Goal: Task Accomplishment & Management: Use online tool/utility

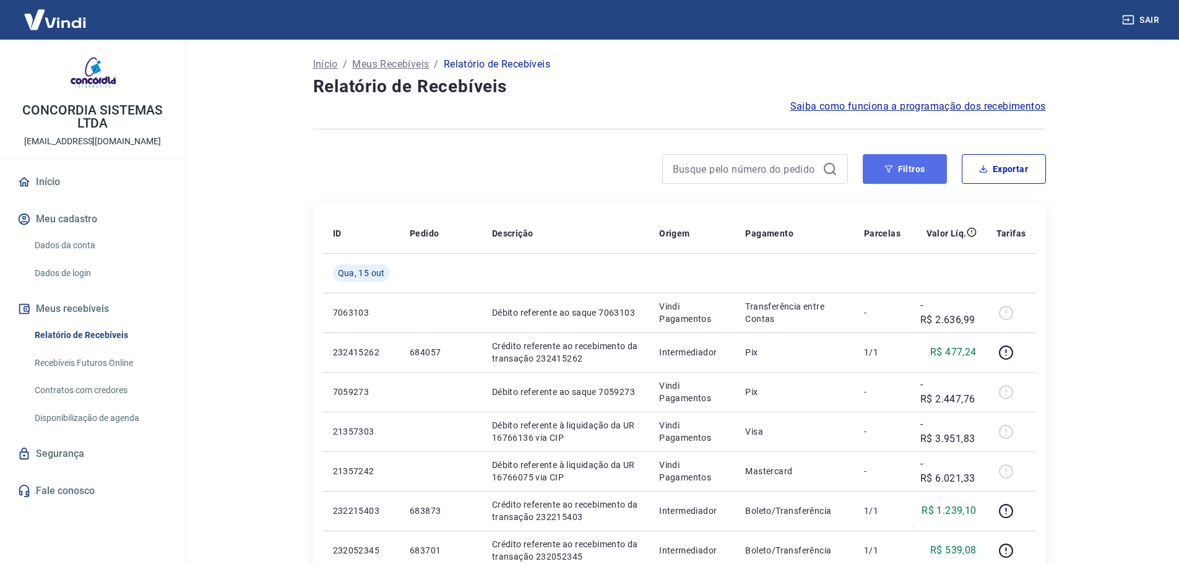
click at [884, 173] on icon "button" at bounding box center [888, 169] width 9 height 9
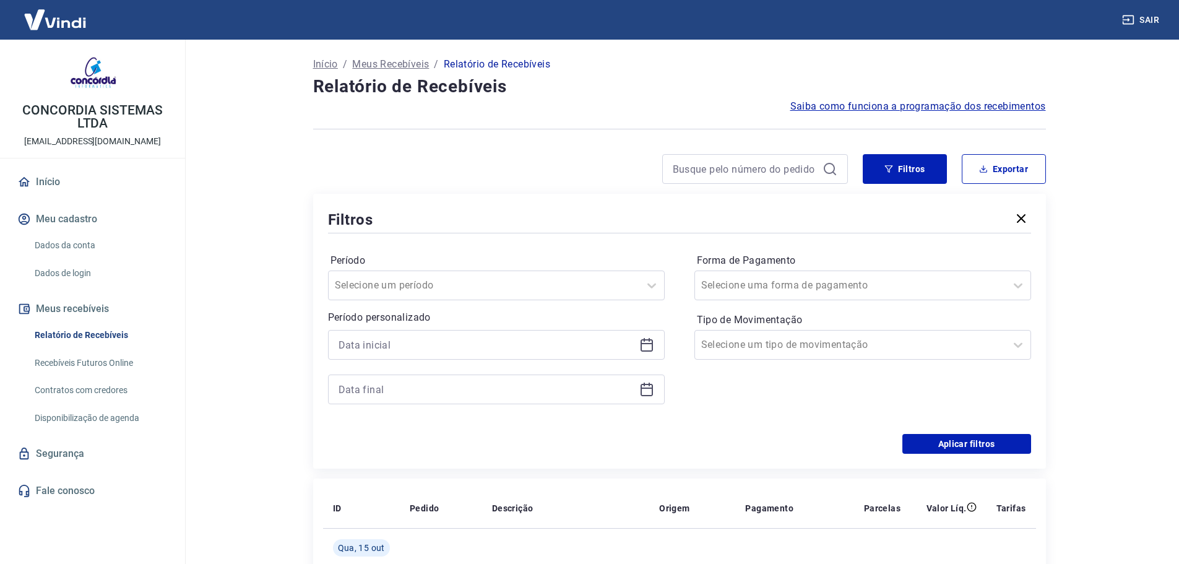
click at [648, 351] on icon at bounding box center [646, 345] width 12 height 12
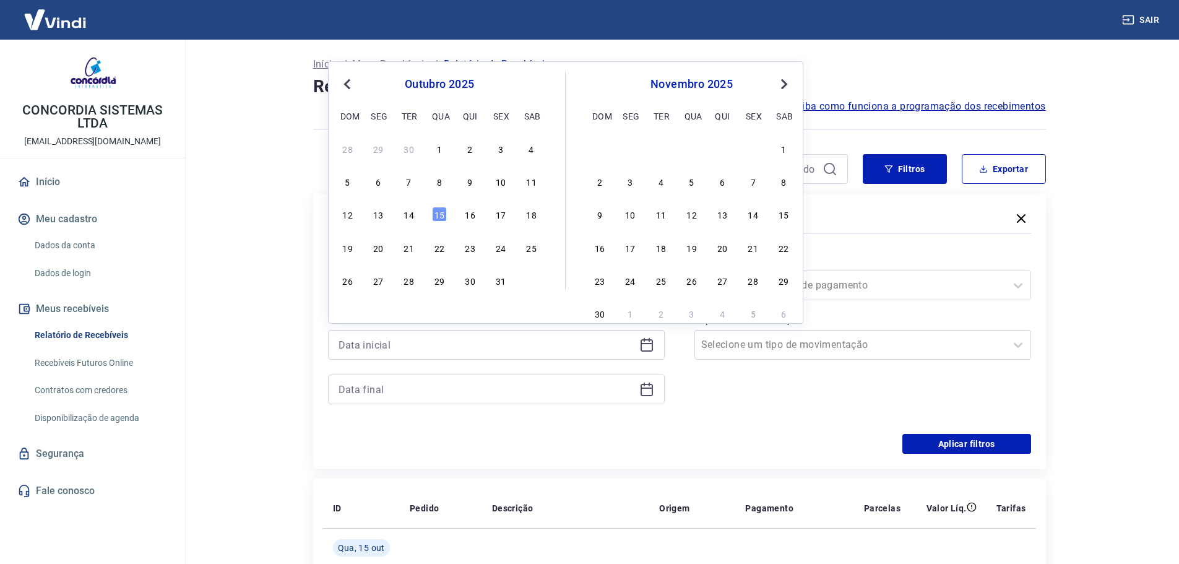
click at [527, 173] on div "5 6 7 8 9 10 11" at bounding box center [439, 182] width 202 height 18
click at [531, 180] on div "11" at bounding box center [531, 181] width 15 height 15
type input "[DATE]"
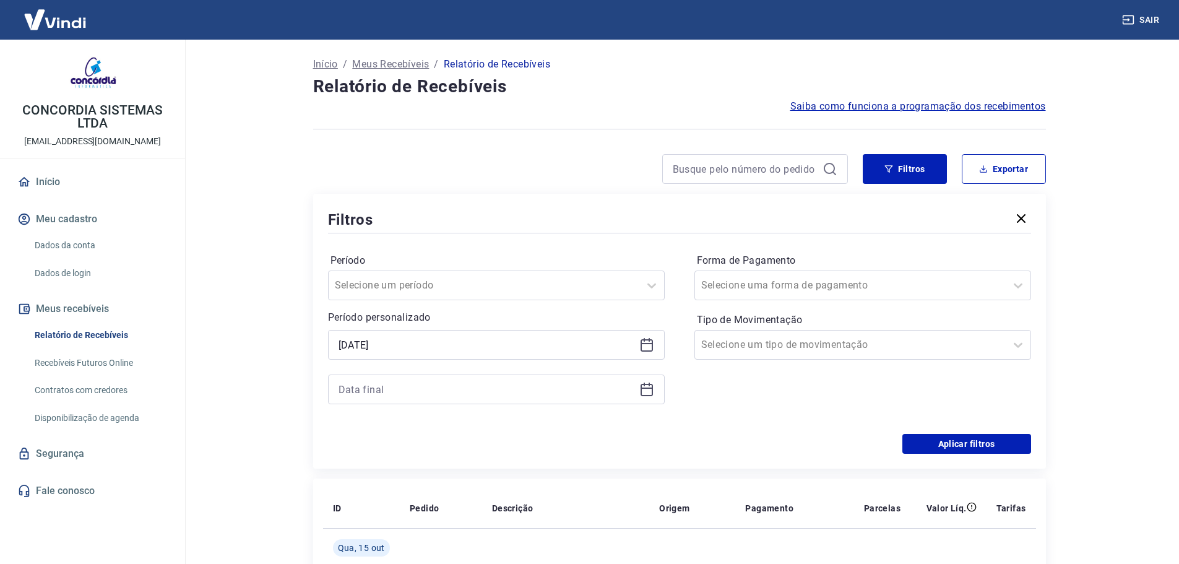
click at [639, 387] on icon at bounding box center [646, 389] width 15 height 15
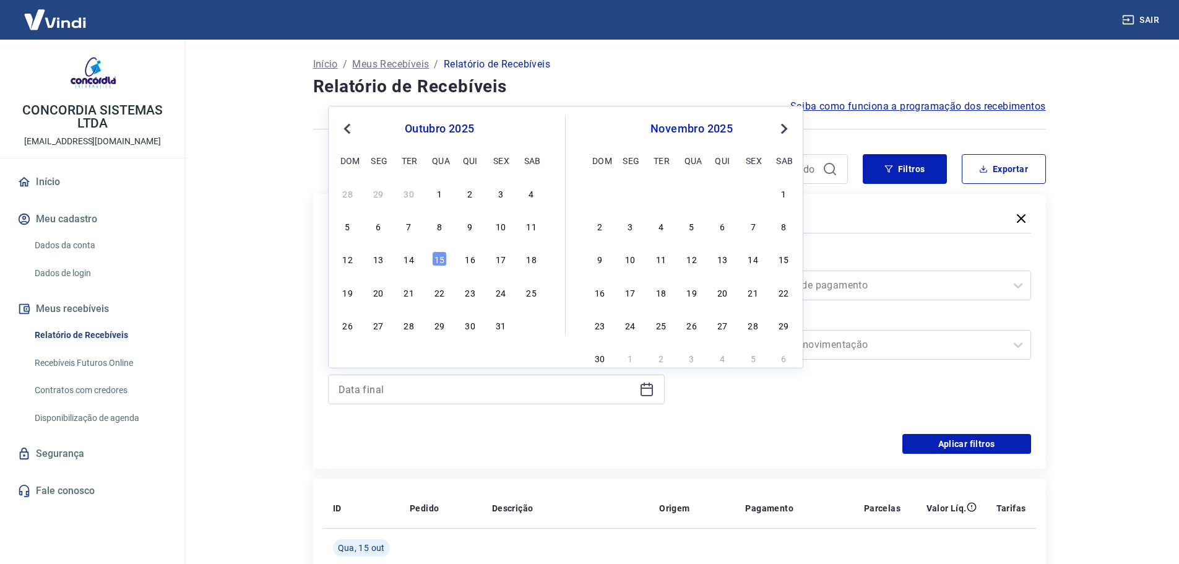
click at [369, 260] on div "12 13 14 15 16 17 18" at bounding box center [439, 259] width 202 height 18
click at [375, 258] on div "13" at bounding box center [378, 258] width 15 height 15
type input "[DATE]"
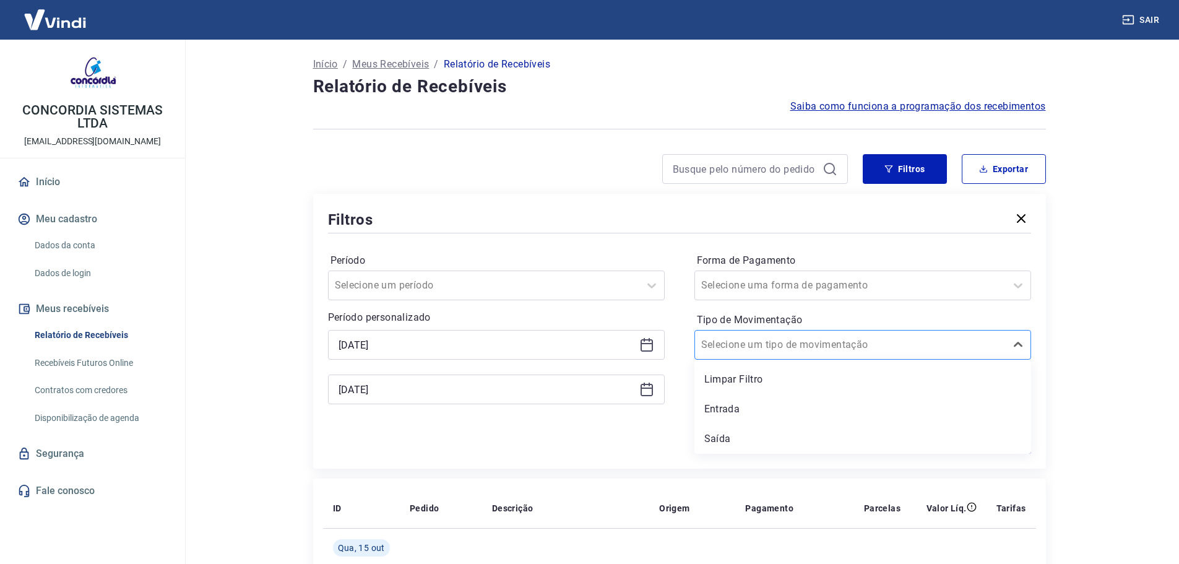
click at [919, 347] on div at bounding box center [850, 344] width 298 height 17
click at [816, 412] on div "Entrada" at bounding box center [862, 409] width 337 height 25
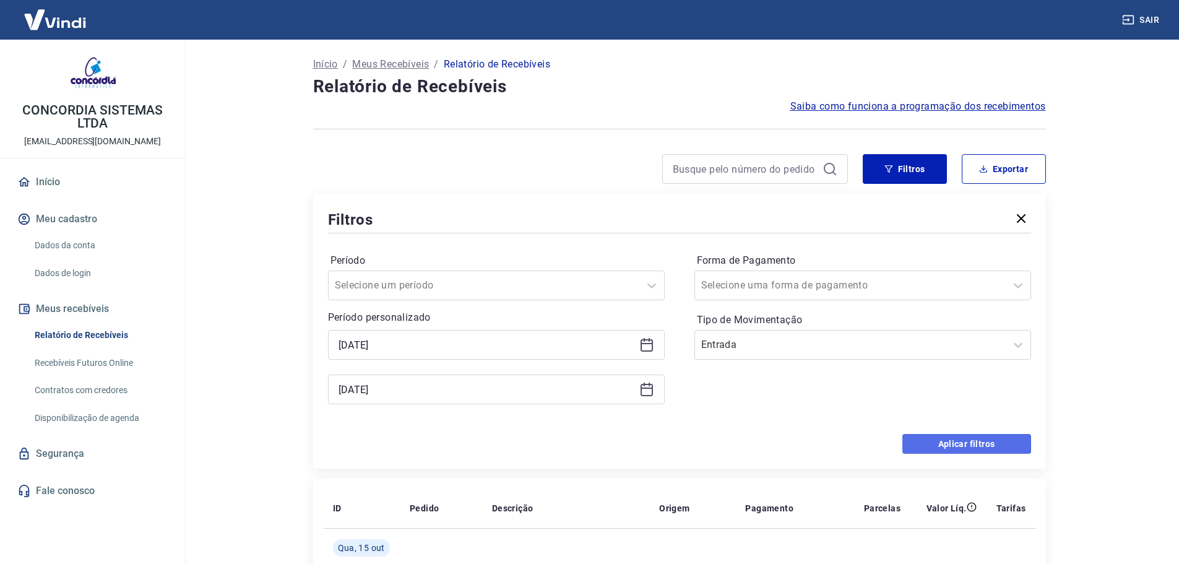
click at [922, 444] on button "Aplicar filtros" at bounding box center [966, 444] width 129 height 20
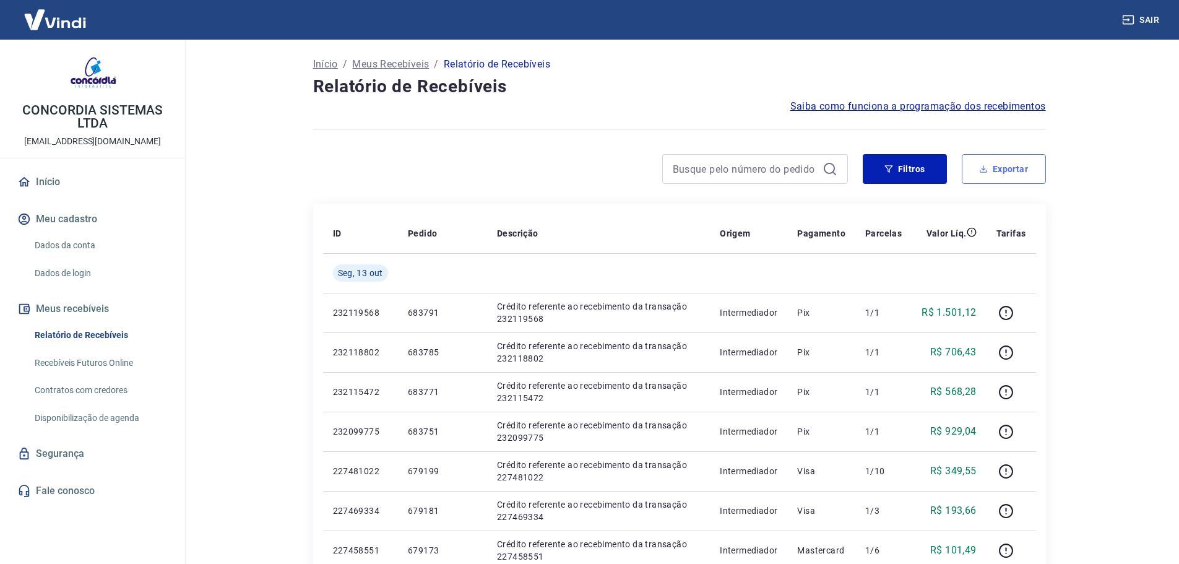
click at [1007, 178] on button "Exportar" at bounding box center [1004, 169] width 84 height 30
type input "[DATE]"
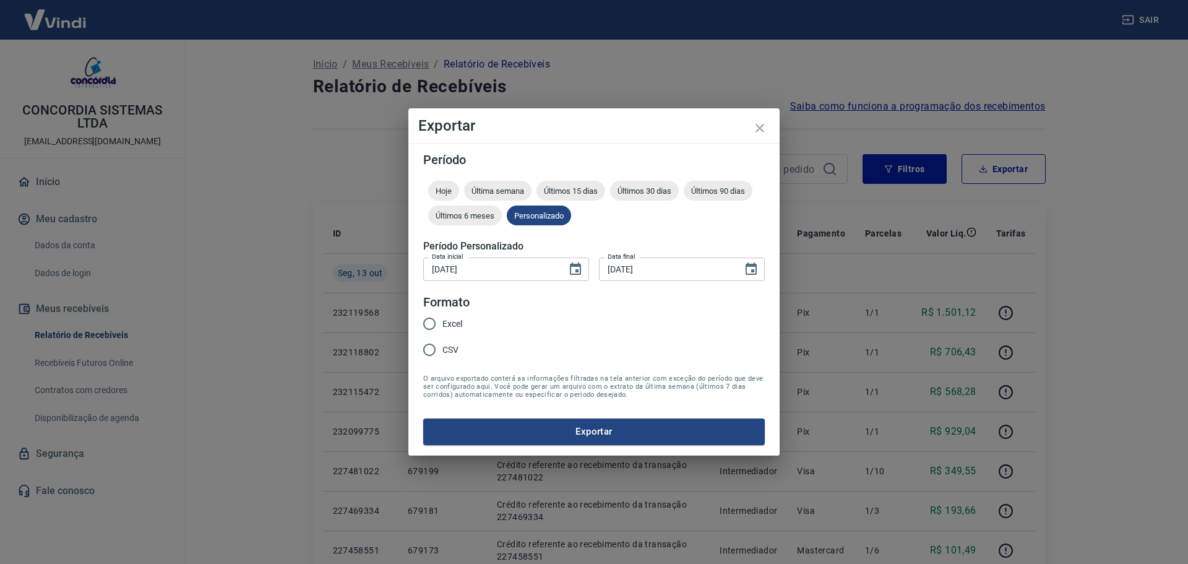
click at [467, 331] on div "Excel CSV" at bounding box center [447, 338] width 49 height 54
click at [453, 325] on span "Excel" at bounding box center [452, 323] width 20 height 13
click at [442, 325] on input "Excel" at bounding box center [429, 324] width 26 height 26
radio input "true"
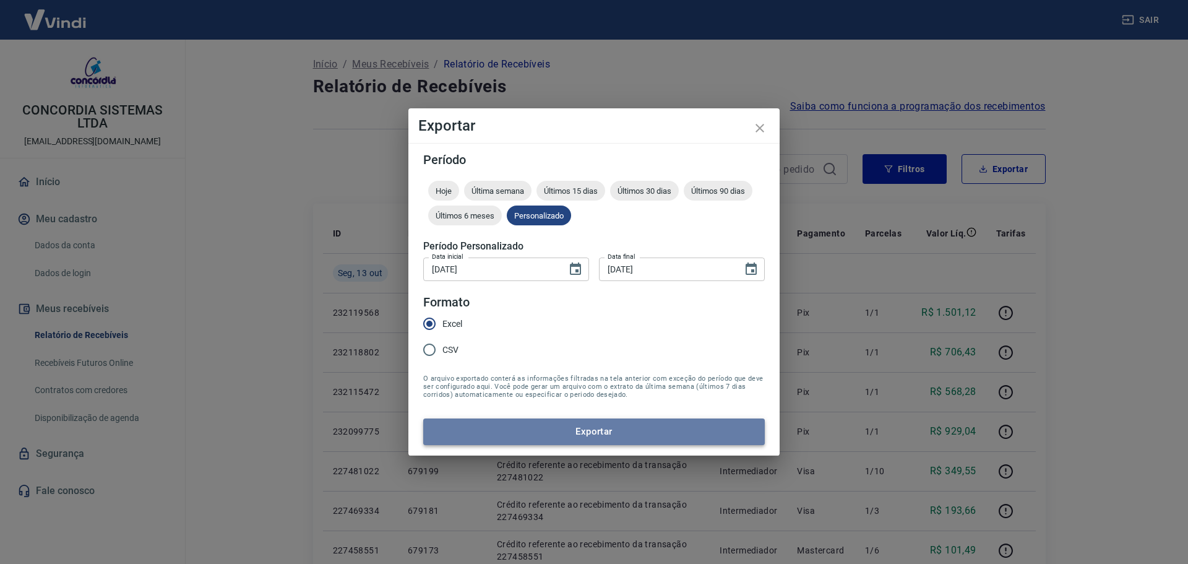
click at [582, 434] on button "Exportar" at bounding box center [594, 431] width 342 height 26
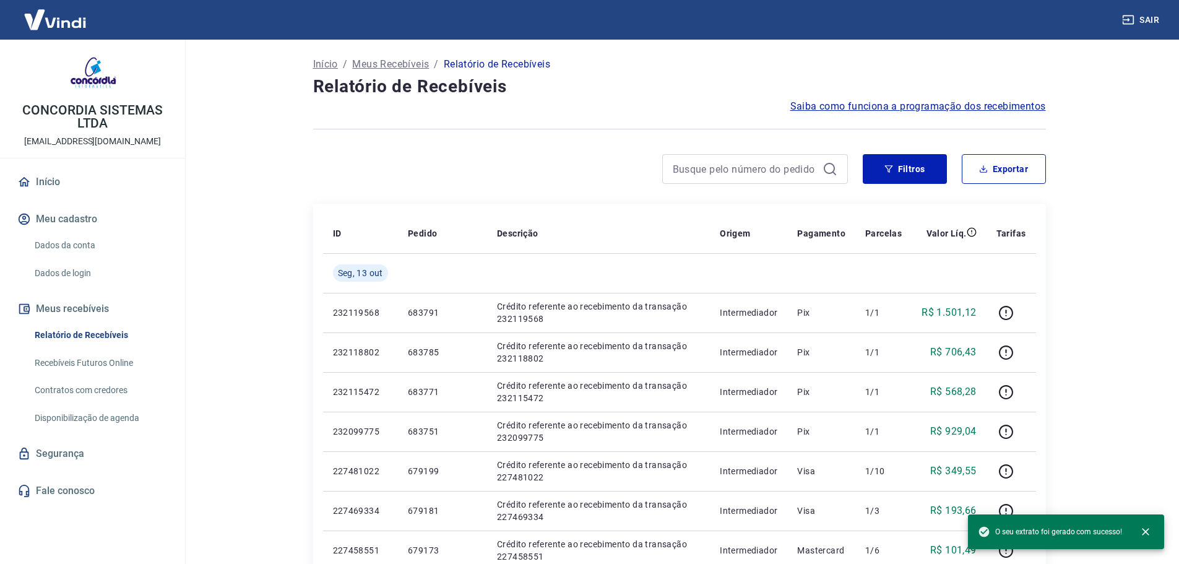
click at [895, 184] on div "Filtros Exportar" at bounding box center [679, 174] width 733 height 40
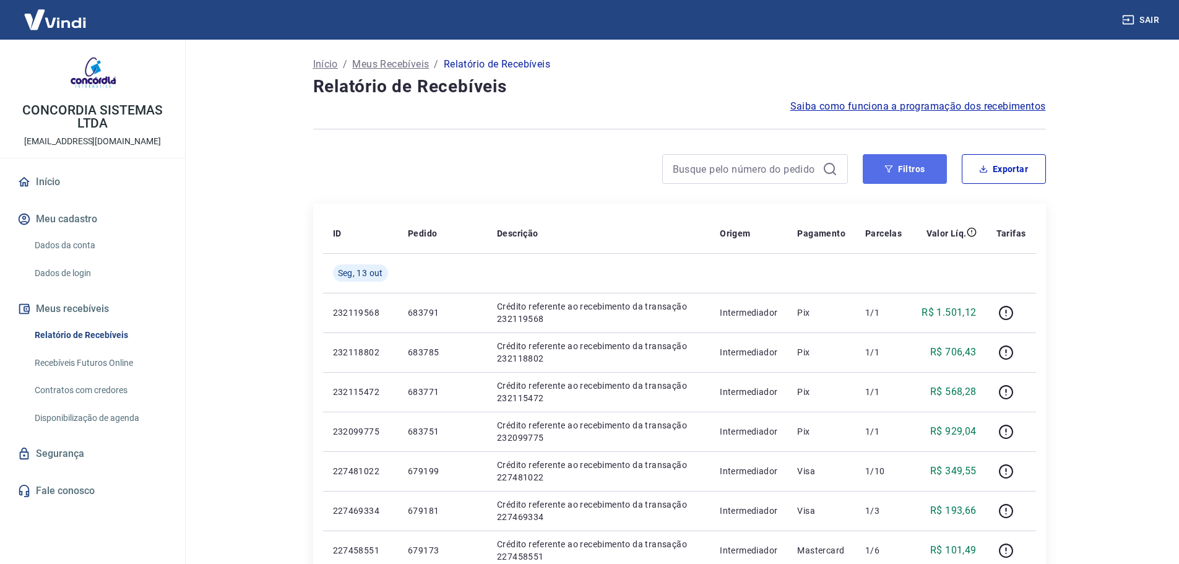
click at [903, 170] on button "Filtros" at bounding box center [905, 169] width 84 height 30
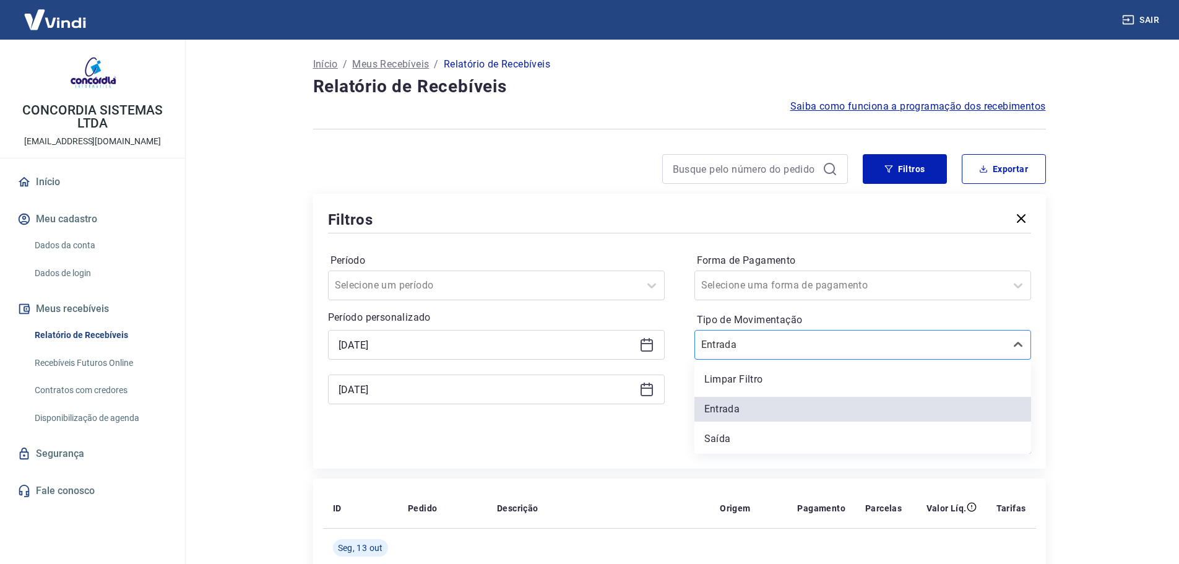
click at [850, 347] on div at bounding box center [850, 344] width 298 height 17
drag, startPoint x: 816, startPoint y: 423, endPoint x: 805, endPoint y: 441, distance: 21.1
click at [816, 424] on div "Limpar Filtro Entrada [PERSON_NAME]" at bounding box center [862, 407] width 337 height 94
click at [798, 433] on div "Saída" at bounding box center [862, 438] width 337 height 25
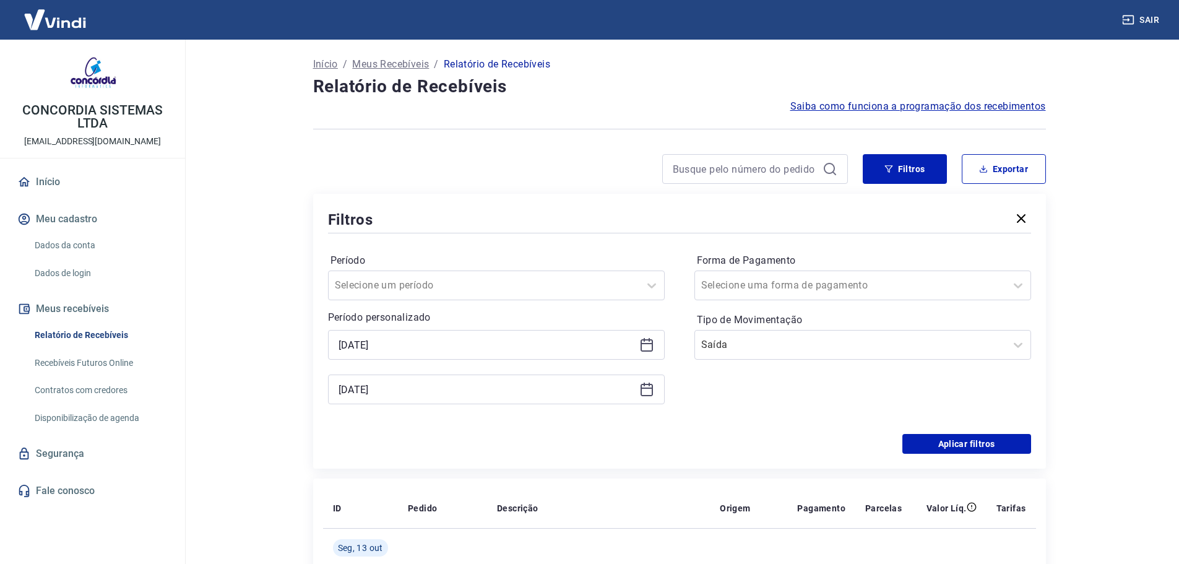
click at [798, 436] on div "Aplicar filtros" at bounding box center [679, 444] width 703 height 20
click at [956, 444] on button "Aplicar filtros" at bounding box center [966, 444] width 129 height 20
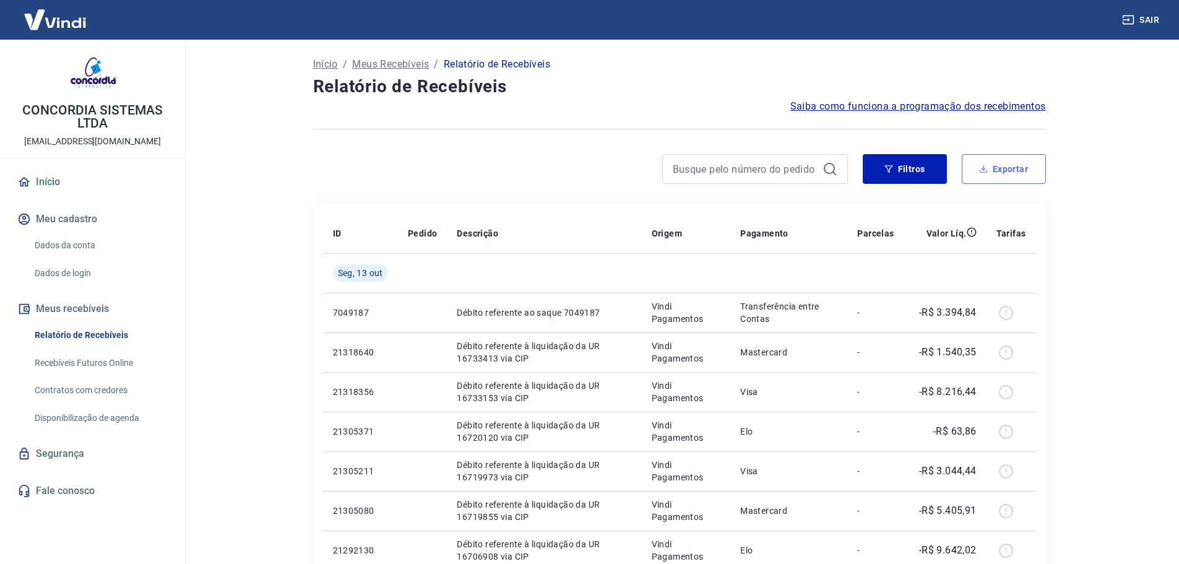
click at [991, 175] on button "Exportar" at bounding box center [1004, 169] width 84 height 30
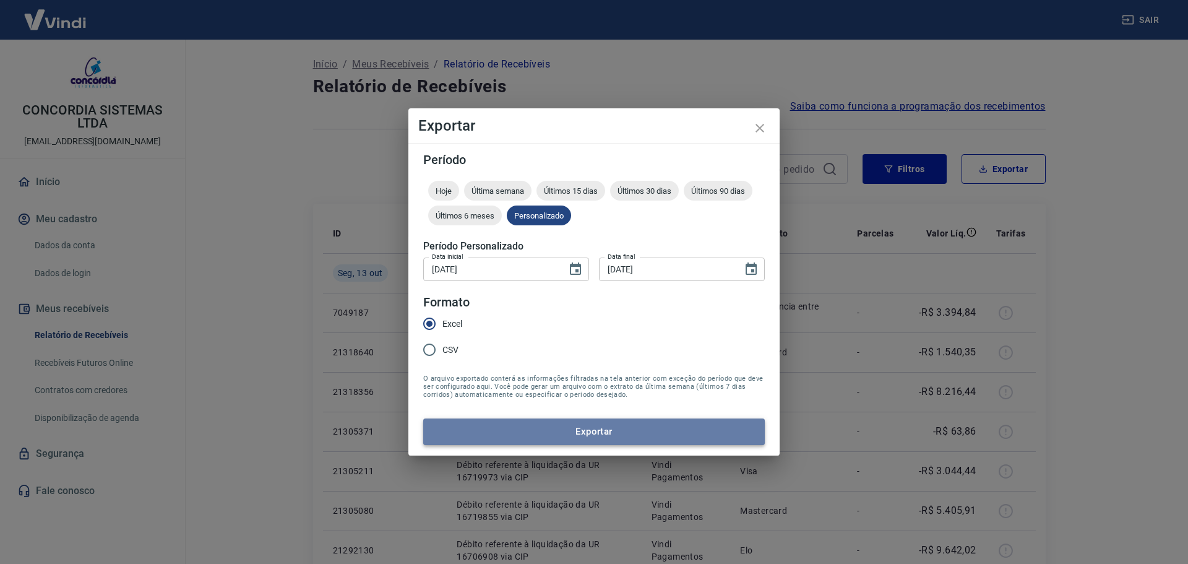
click at [605, 433] on button "Exportar" at bounding box center [594, 431] width 342 height 26
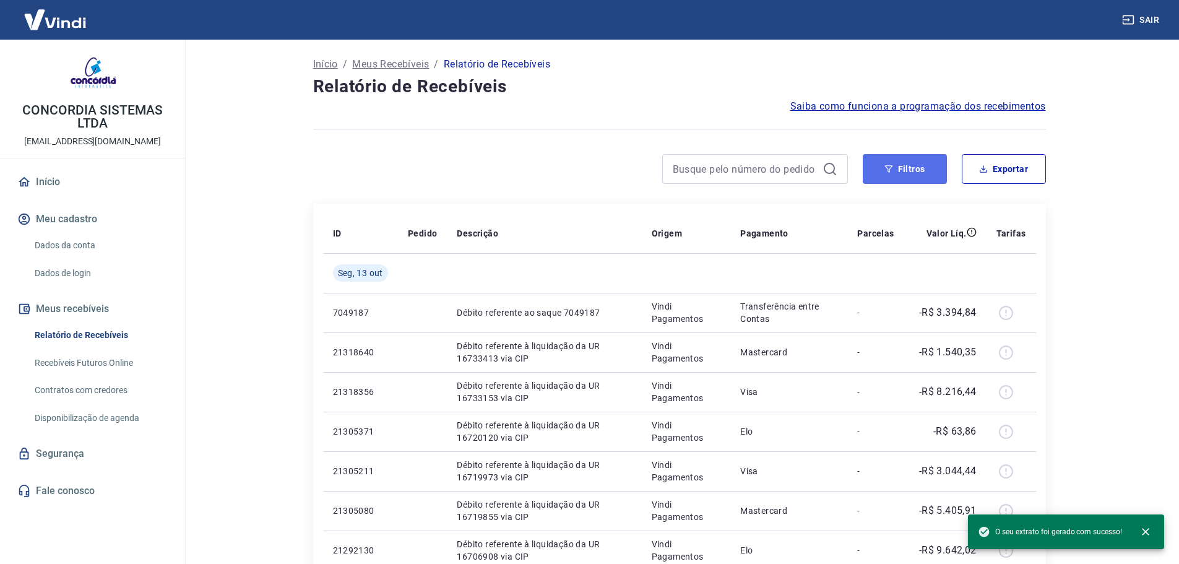
click at [907, 171] on button "Filtros" at bounding box center [905, 169] width 84 height 30
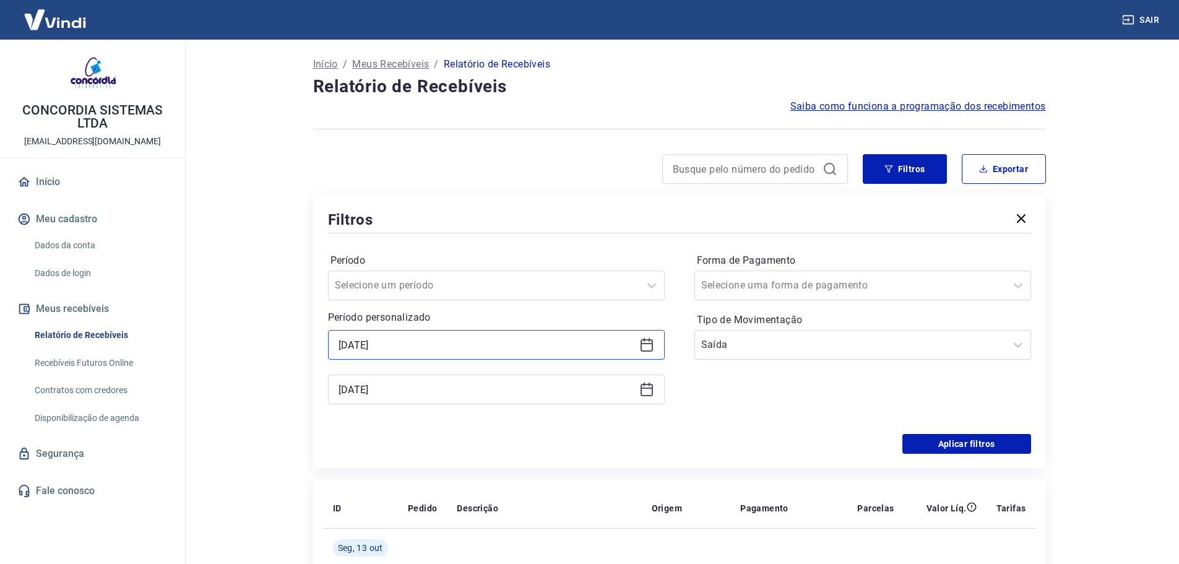
click at [631, 347] on input "[DATE]" at bounding box center [486, 344] width 296 height 19
click at [649, 343] on icon at bounding box center [646, 343] width 12 height 1
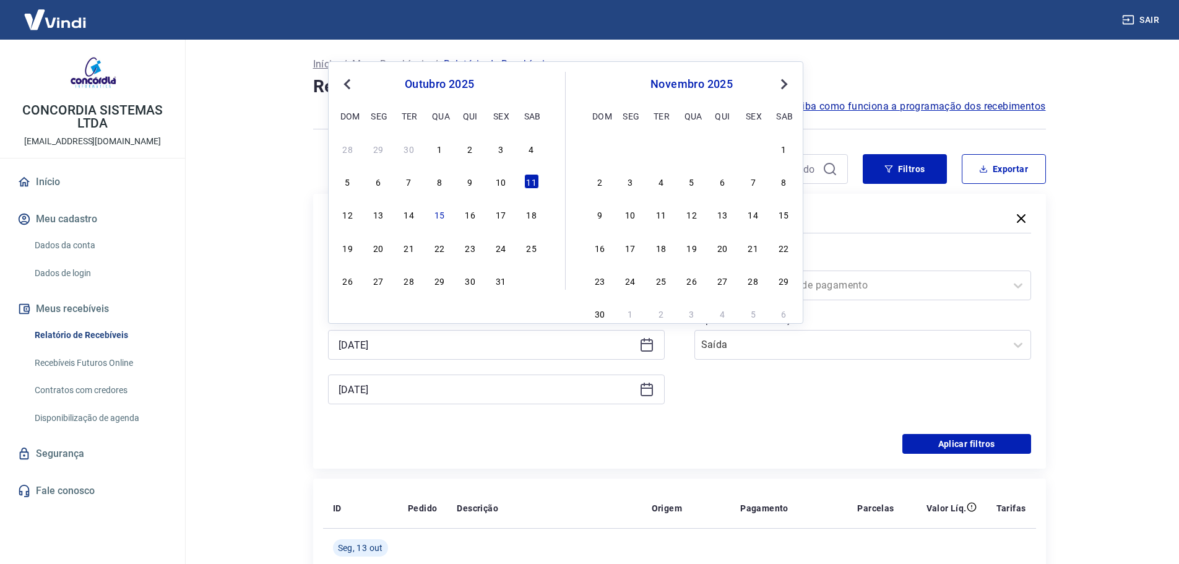
click at [649, 343] on icon at bounding box center [646, 343] width 12 height 1
click at [420, 217] on div "12 13 14 15 16 17 18" at bounding box center [439, 214] width 202 height 18
click at [412, 215] on div "14" at bounding box center [409, 214] width 15 height 15
type input "[DATE]"
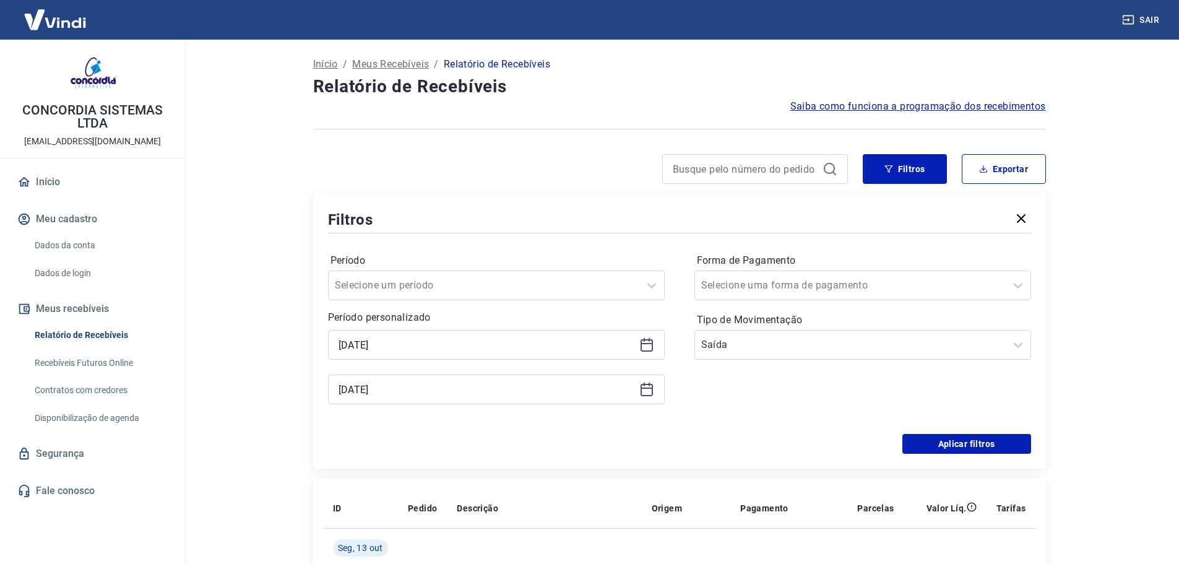
click at [643, 385] on icon at bounding box center [646, 390] width 12 height 12
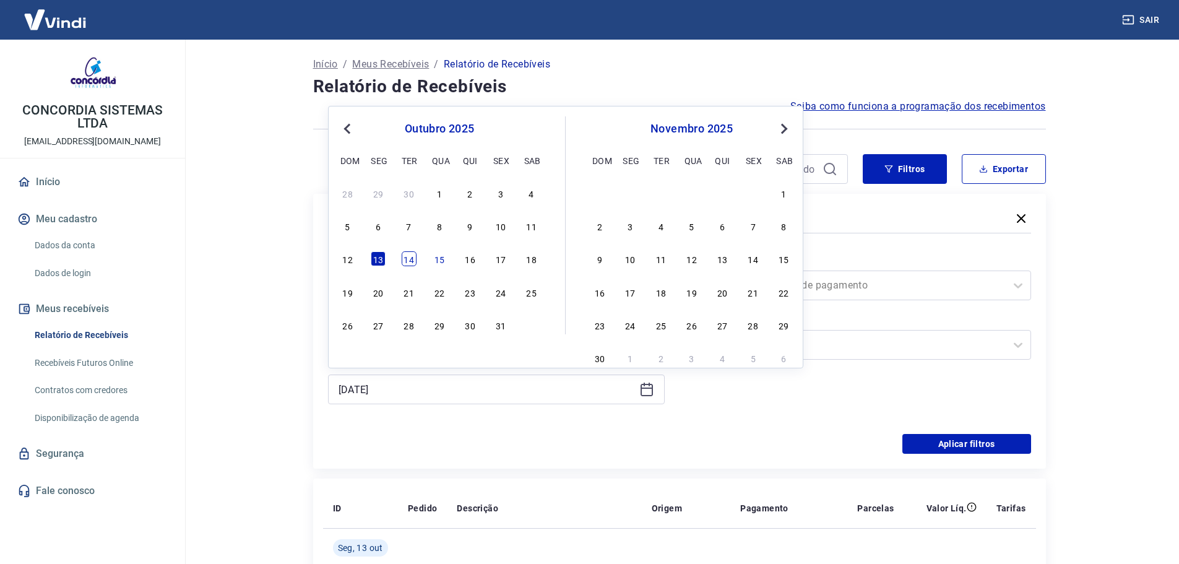
click at [406, 256] on div "14" at bounding box center [409, 258] width 15 height 15
type input "[DATE]"
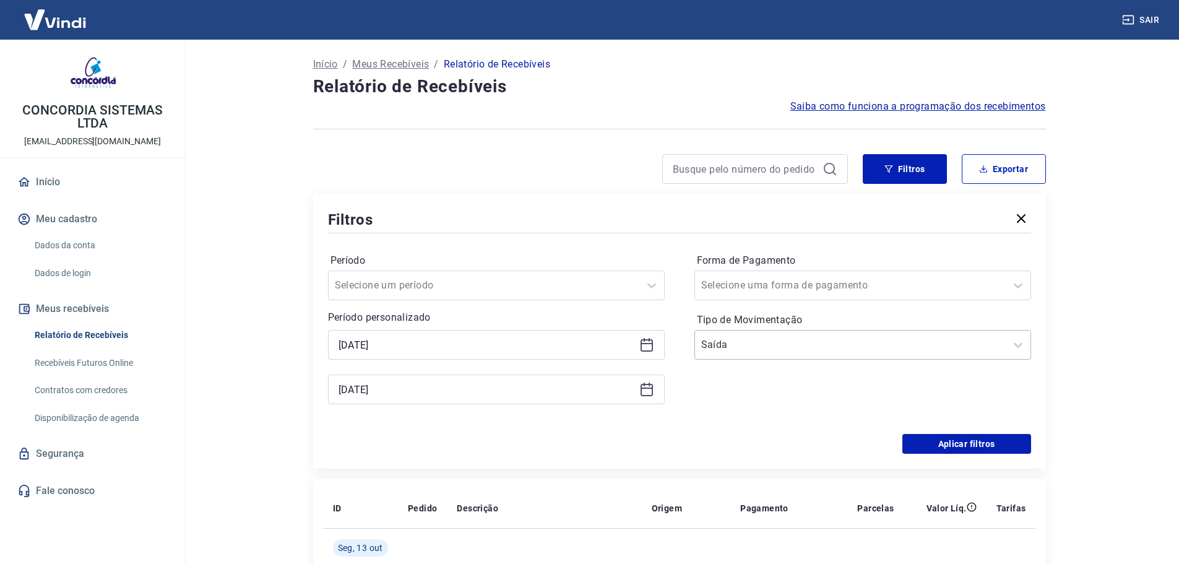
click at [944, 348] on div at bounding box center [850, 344] width 298 height 17
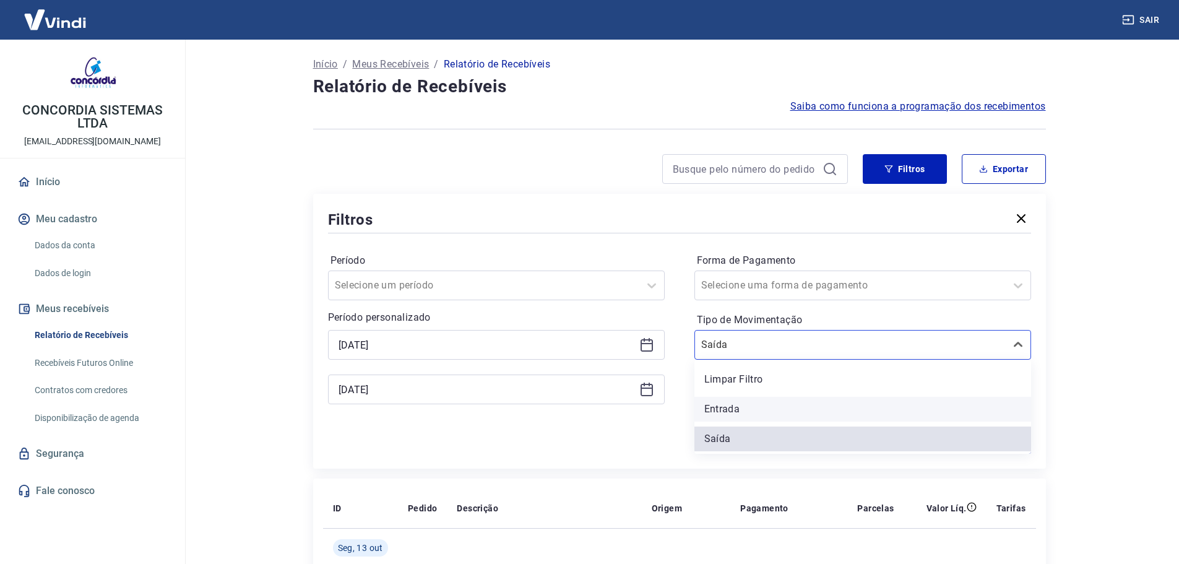
click at [859, 416] on div "Entrada" at bounding box center [862, 409] width 337 height 25
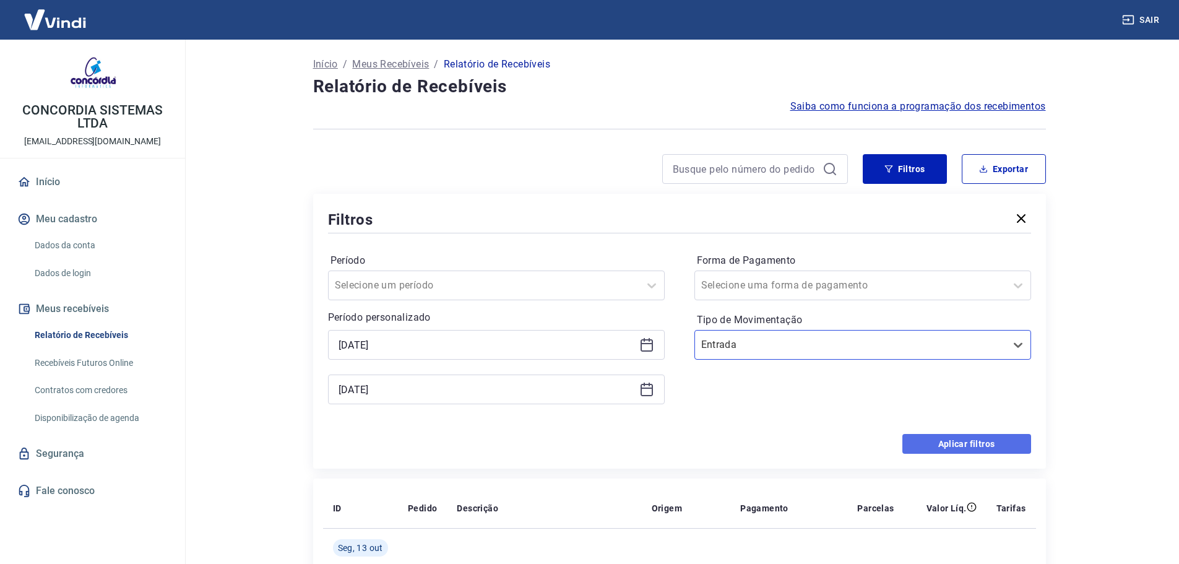
click at [941, 450] on button "Aplicar filtros" at bounding box center [966, 444] width 129 height 20
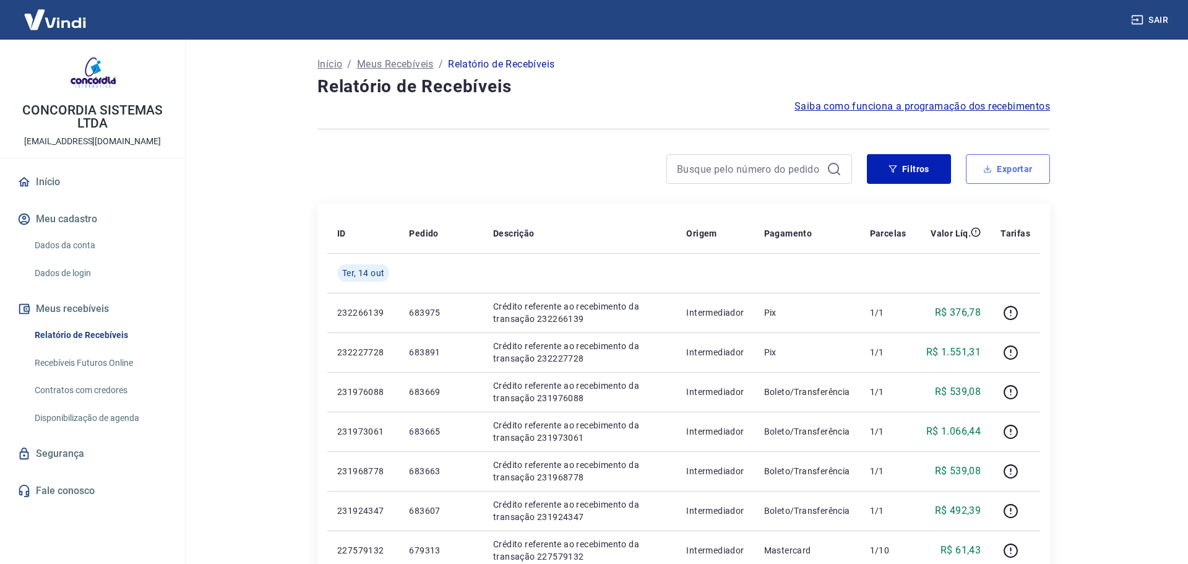
click at [996, 171] on button "Exportar" at bounding box center [1008, 169] width 84 height 30
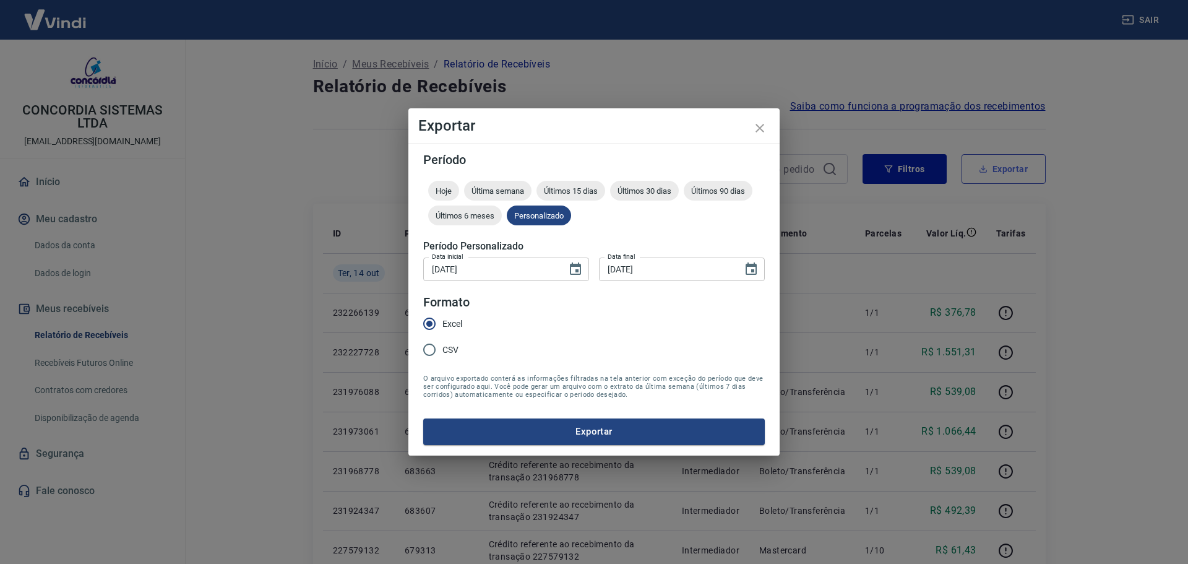
type input "[DATE]"
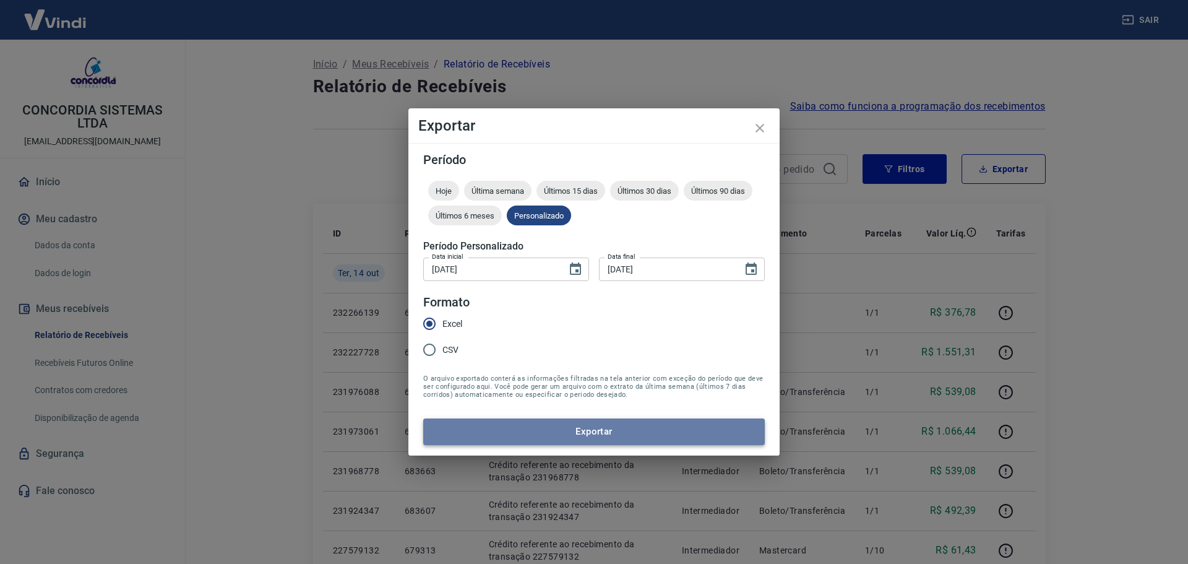
click at [681, 432] on button "Exportar" at bounding box center [594, 431] width 342 height 26
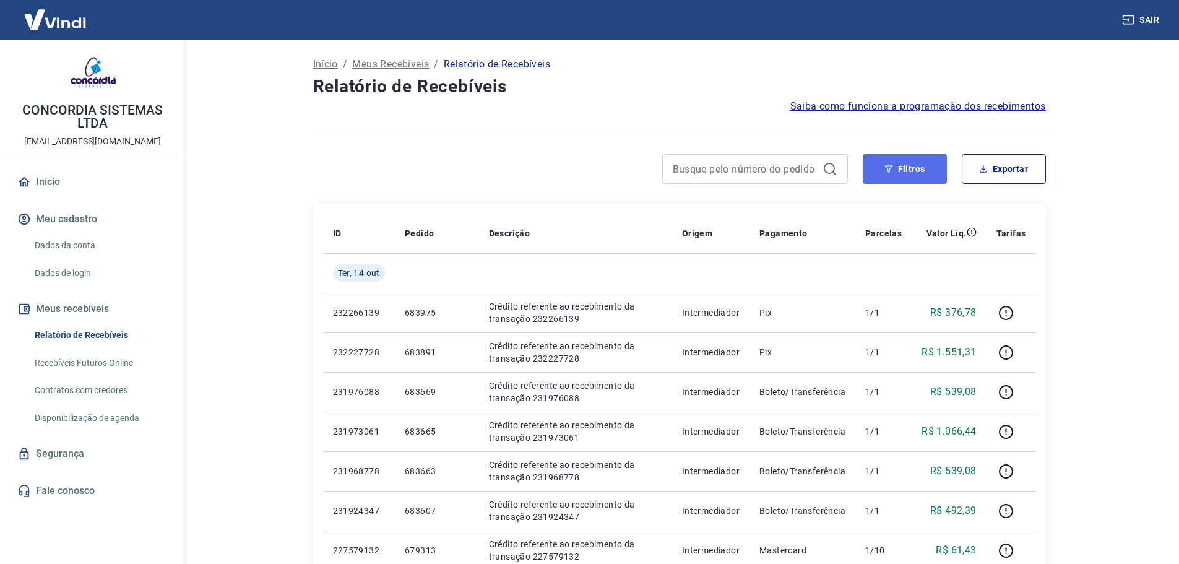
click at [890, 165] on icon "button" at bounding box center [888, 169] width 9 height 9
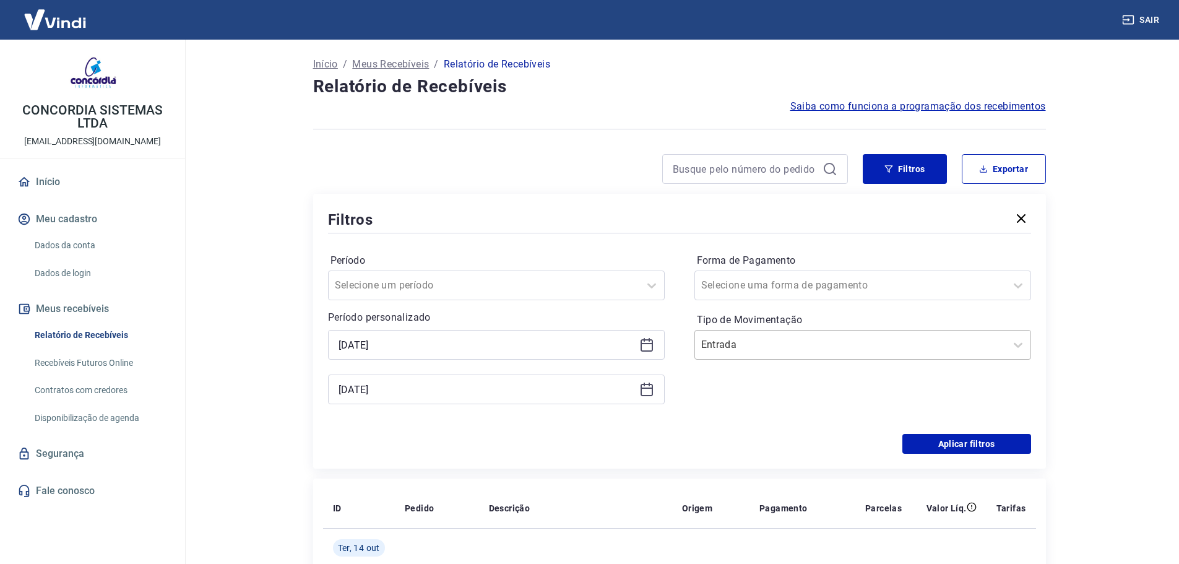
click at [797, 350] on input "Tipo de Movimentação" at bounding box center [763, 344] width 125 height 15
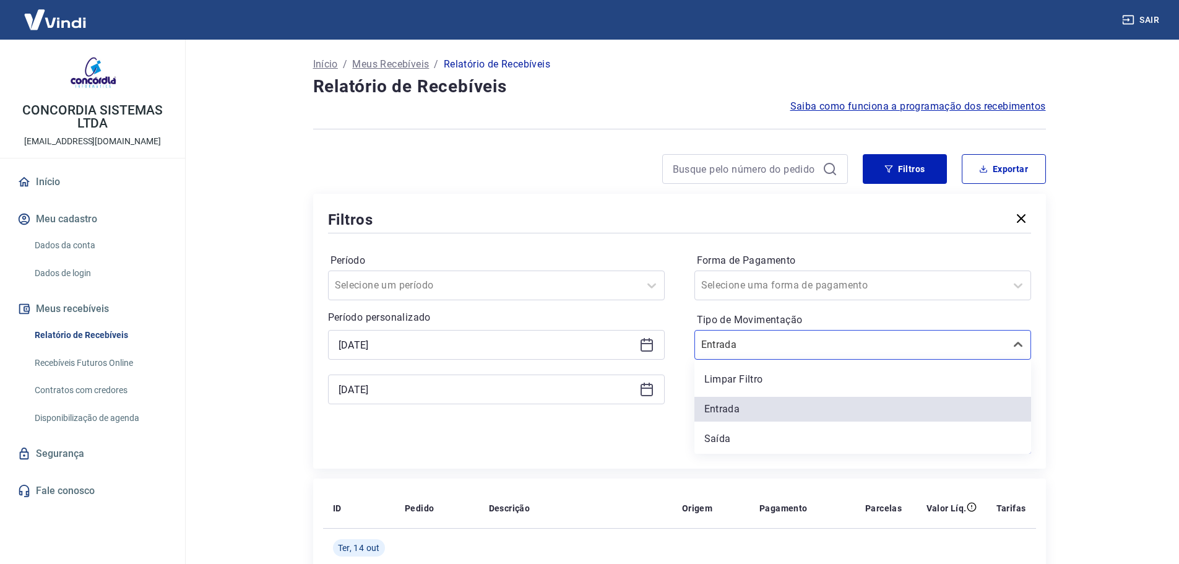
drag, startPoint x: 765, startPoint y: 433, endPoint x: 880, endPoint y: 430, distance: 114.5
click at [765, 433] on div "Saída" at bounding box center [862, 438] width 337 height 25
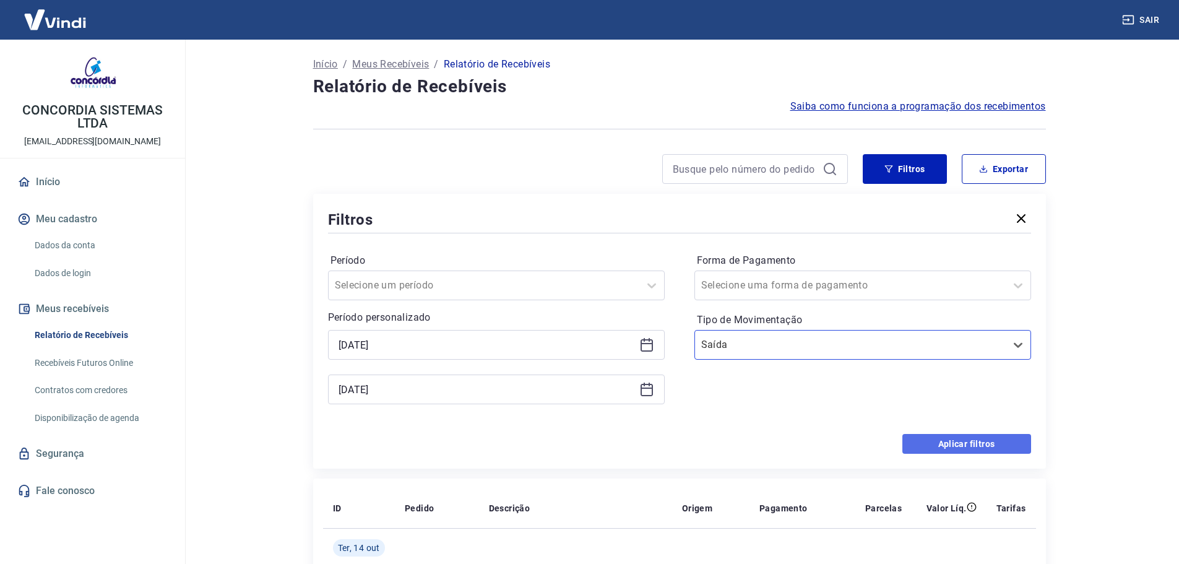
click at [931, 444] on button "Aplicar filtros" at bounding box center [966, 444] width 129 height 20
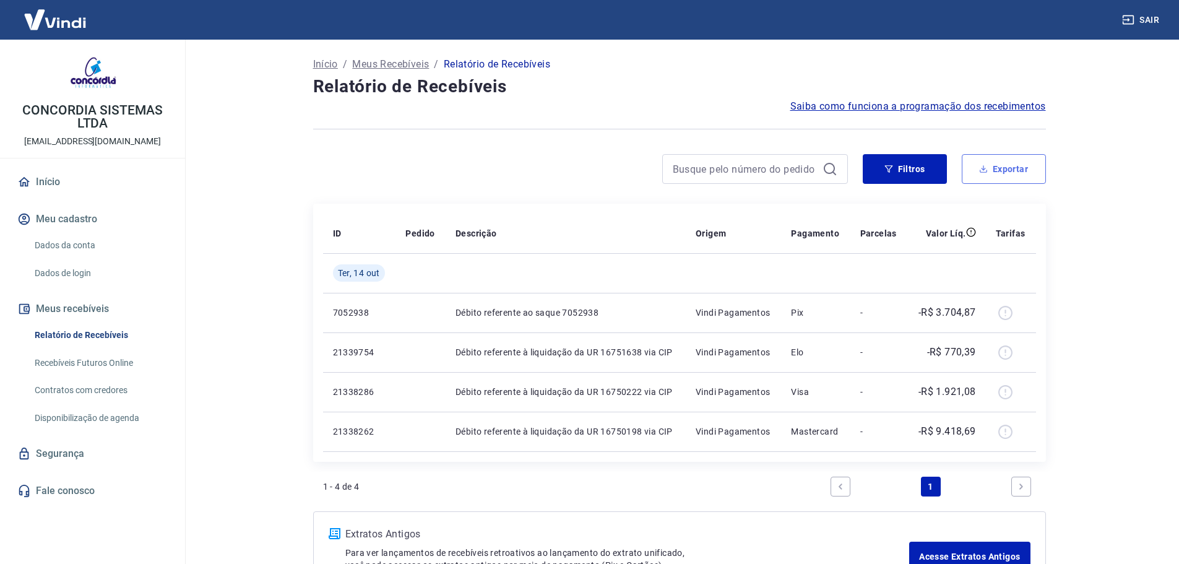
click at [994, 170] on button "Exportar" at bounding box center [1004, 169] width 84 height 30
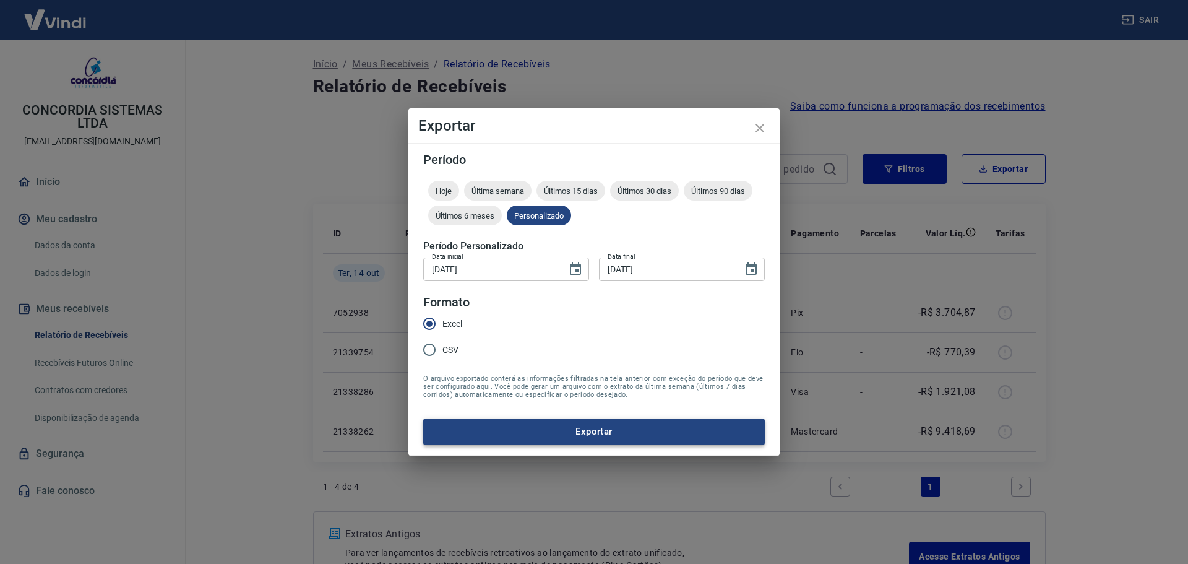
click at [585, 434] on button "Exportar" at bounding box center [594, 431] width 342 height 26
